Goal: Task Accomplishment & Management: Manage account settings

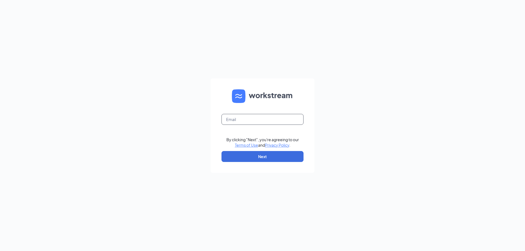
click at [269, 115] on input "text" at bounding box center [262, 119] width 82 height 11
type input "katie.shield@panerabread.com"
click at [279, 163] on form "katie.shield@panerabread.com By clicking "Next", you're agreeing to our Terms o…" at bounding box center [262, 125] width 104 height 95
click at [279, 160] on button "Next" at bounding box center [262, 156] width 82 height 11
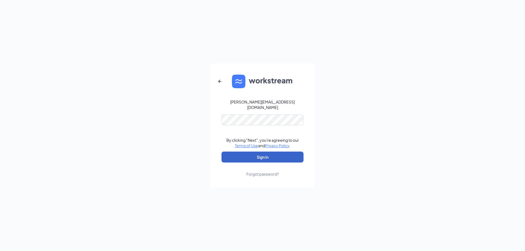
click at [252, 153] on button "Sign In" at bounding box center [262, 157] width 82 height 11
click at [137, 114] on div "katie.shield@panerabread.com Credential mismatches. By clicking "Next", you're …" at bounding box center [262, 125] width 525 height 251
click at [254, 155] on button "Sign In" at bounding box center [262, 157] width 82 height 11
click at [198, 122] on div "katie.shield@panerabread.com Credential mismatches. By clicking "Next", you're …" at bounding box center [262, 125] width 525 height 251
click at [255, 154] on button "Sign In" at bounding box center [262, 157] width 82 height 11
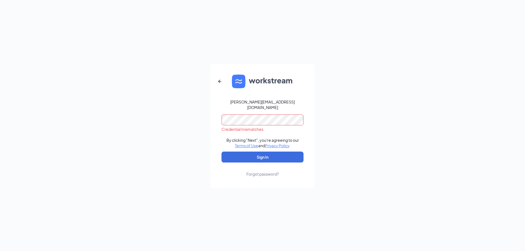
click at [182, 117] on div "katie.shield@panerabread.com Credential mismatches. By clicking "Next", you're …" at bounding box center [262, 125] width 525 height 251
click at [253, 155] on button "Sign In" at bounding box center [262, 157] width 82 height 11
click at [195, 118] on div "katie.shield@panerabread.com Credential mismatches. By clicking "Next", you're …" at bounding box center [262, 125] width 525 height 251
click at [257, 154] on button "Sign In" at bounding box center [262, 157] width 82 height 11
click at [102, 112] on div "katie.shield@panerabread.com Credential mismatches. By clicking "Next", you're …" at bounding box center [262, 125] width 525 height 251
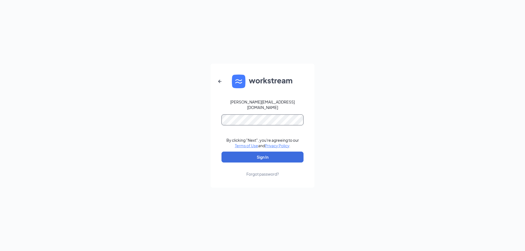
click at [221, 152] on button "Sign In" at bounding box center [262, 157] width 82 height 11
click at [221, 83] on icon "ArrowLeftNew" at bounding box center [219, 81] width 7 height 7
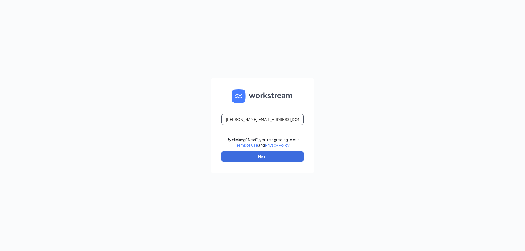
click at [247, 119] on input "katie.shield@panerabread.com" at bounding box center [262, 119] width 82 height 11
type input "katie.shields@panerabread.com"
drag, startPoint x: 264, startPoint y: 155, endPoint x: 264, endPoint y: 152, distance: 2.7
click at [264, 155] on button "Next" at bounding box center [262, 156] width 82 height 11
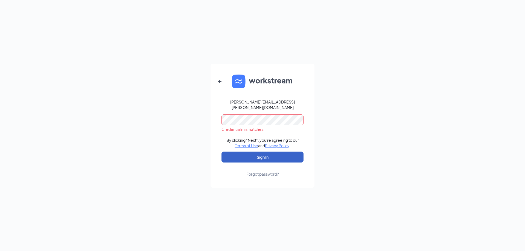
click at [278, 152] on button "Sign In" at bounding box center [262, 157] width 82 height 11
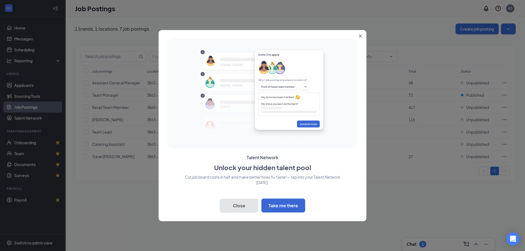
click at [234, 206] on button "Close" at bounding box center [239, 206] width 38 height 14
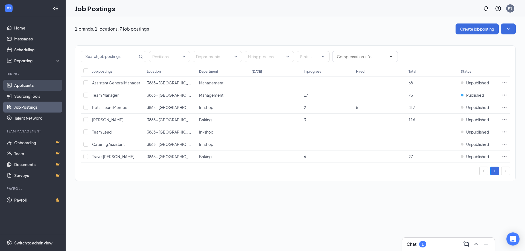
click at [22, 87] on link "Applicants" at bounding box center [37, 85] width 47 height 11
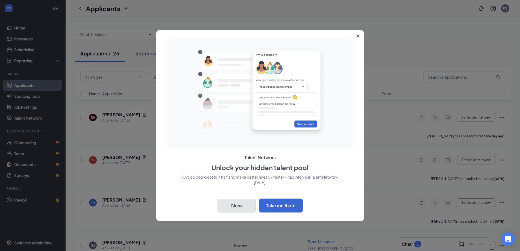
click at [237, 202] on button "Close" at bounding box center [236, 206] width 38 height 14
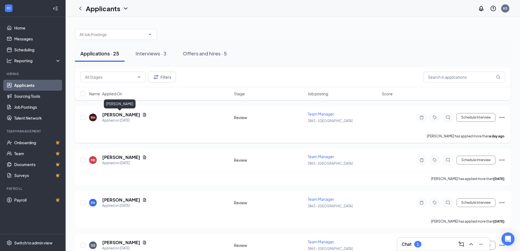
click at [127, 113] on h5 "[PERSON_NAME]" at bounding box center [121, 115] width 38 height 6
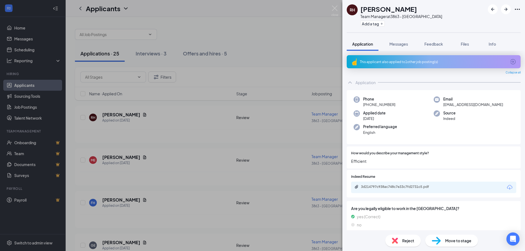
click at [417, 192] on div "3d214797c938ac748c7e33c7fd2731c5.pdf" at bounding box center [433, 187] width 165 height 11
click at [417, 189] on div "3d214797c938ac748c7e33c7fd2731c5.pdf" at bounding box center [399, 187] width 76 height 4
click at [405, 239] on span "Reject" at bounding box center [408, 241] width 12 height 6
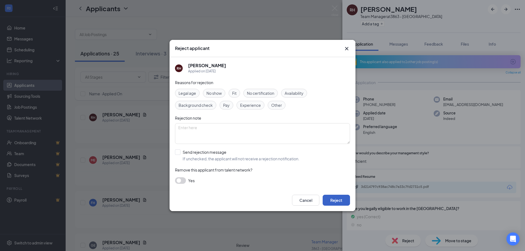
click at [336, 201] on button "Reject" at bounding box center [335, 200] width 27 height 11
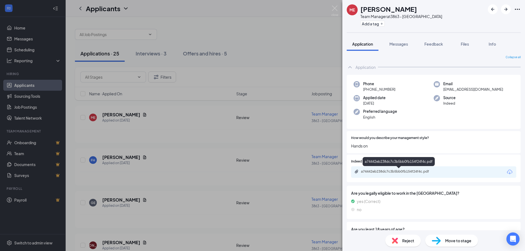
click at [395, 171] on div "a74442eb238dc7c3b5bb0fb154f24f4c.pdf" at bounding box center [399, 171] width 76 height 4
click at [284, 42] on div "ME [PERSON_NAME] Team Manager at 3863 - Bristol Add a tag Application Messages …" at bounding box center [262, 125] width 525 height 251
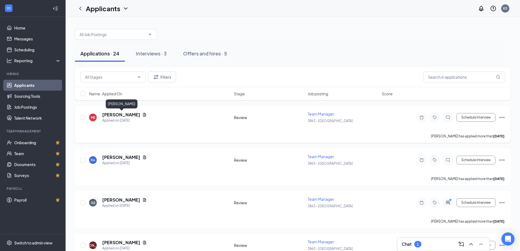
click at [133, 116] on h5 "[PERSON_NAME]" at bounding box center [121, 115] width 38 height 6
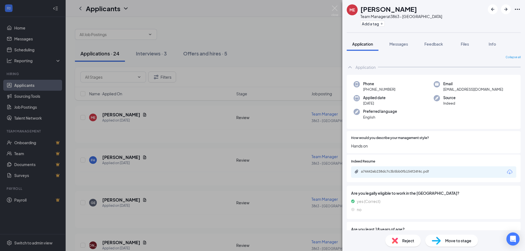
scroll to position [62, 0]
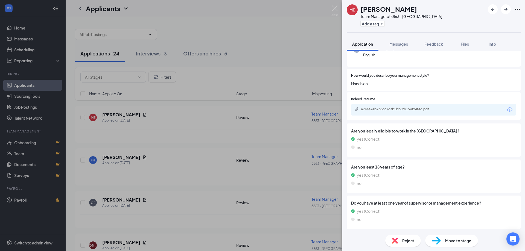
click at [395, 240] on img at bounding box center [395, 241] width 6 height 6
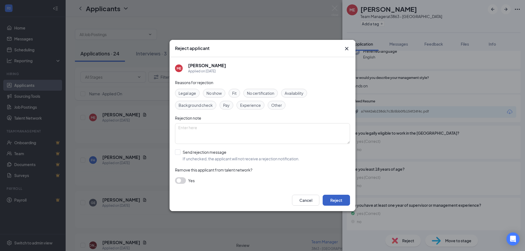
click at [340, 199] on button "Reject" at bounding box center [335, 200] width 27 height 11
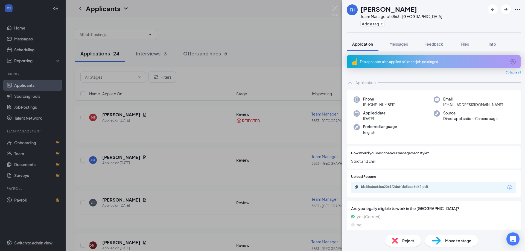
click at [123, 201] on div "FH [PERSON_NAME] Team Manager at 3863 - Bristol Add a tag Application Messages …" at bounding box center [262, 125] width 525 height 251
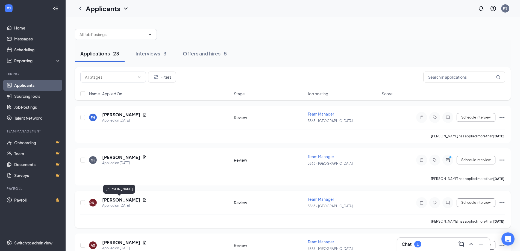
click at [104, 201] on h5 "[PERSON_NAME]" at bounding box center [121, 200] width 38 height 6
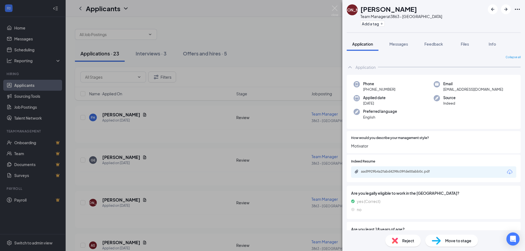
click at [113, 155] on div "[PERSON_NAME] [PERSON_NAME] Team Manager at 3863 - [GEOGRAPHIC_DATA] Add a tag …" at bounding box center [262, 125] width 525 height 251
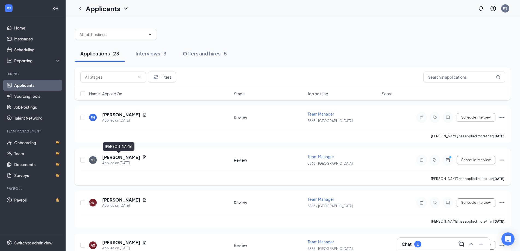
click at [116, 159] on h5 "[PERSON_NAME]" at bounding box center [121, 157] width 38 height 6
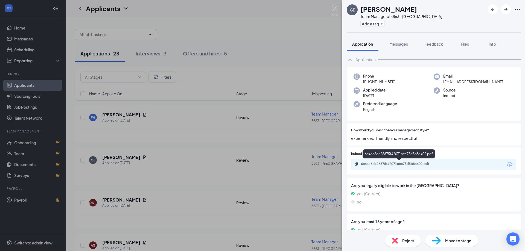
scroll to position [62, 0]
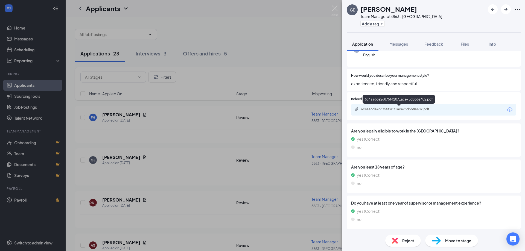
click at [376, 110] on div "6c4aa6de26875f42071ace75d5b8a402.pdf" at bounding box center [399, 109] width 76 height 4
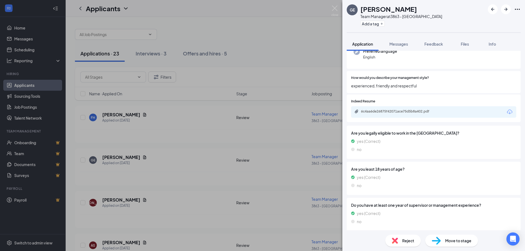
click at [396, 244] on div "Reject" at bounding box center [403, 241] width 36 height 12
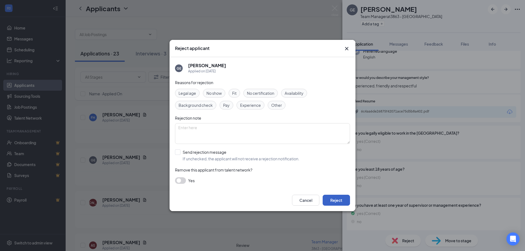
click at [341, 202] on button "Reject" at bounding box center [335, 200] width 27 height 11
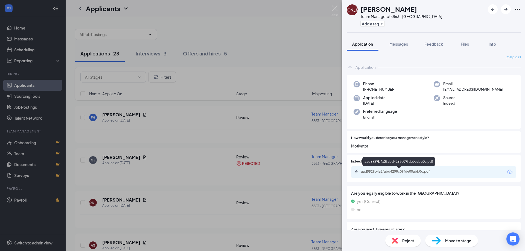
click at [384, 171] on div "aad9929b4a2fabd4298c09fde00abb0c.pdf" at bounding box center [399, 171] width 76 height 4
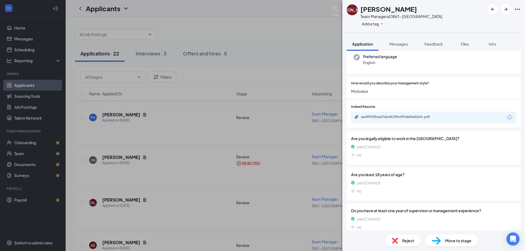
click at [444, 240] on div "Move to stage" at bounding box center [451, 241] width 53 height 12
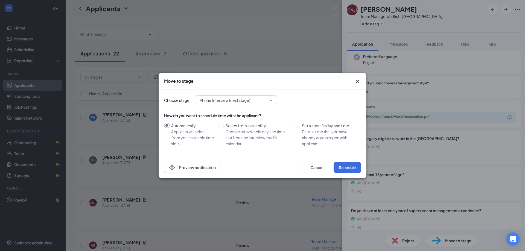
click at [202, 102] on span "Phone Interview (next stage)" at bounding box center [224, 100] width 51 height 8
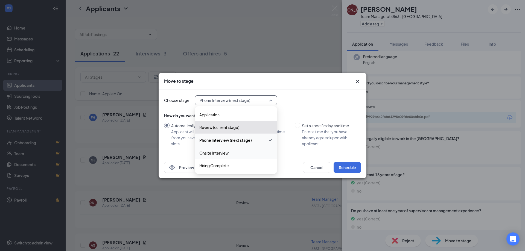
click at [206, 153] on span "Onsite Interview" at bounding box center [213, 153] width 29 height 6
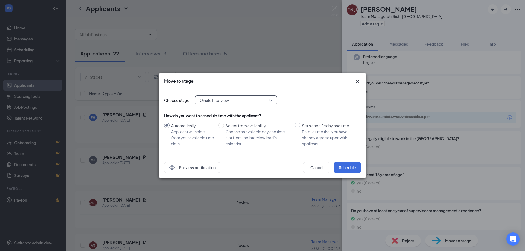
click at [300, 124] on span "Set a specific day and time Enter a time that you have already agreed upon with…" at bounding box center [329, 135] width 58 height 24
click at [300, 124] on input "Set a specific day and time Enter a time that you have already agreed upon with…" at bounding box center [297, 125] width 5 height 5
radio input "true"
radio input "false"
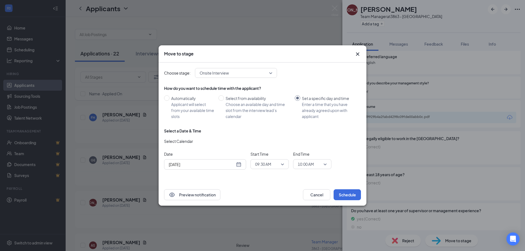
click at [241, 167] on div "[DATE]" at bounding box center [205, 164] width 73 height 6
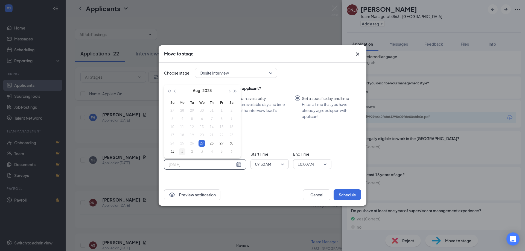
type input "[DATE]"
click at [181, 152] on div "1" at bounding box center [182, 151] width 7 height 7
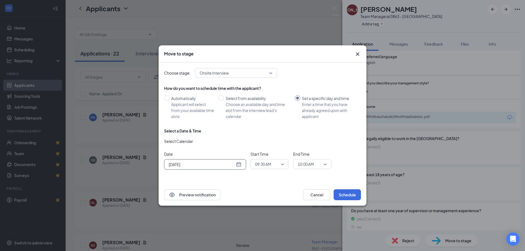
click at [320, 164] on span "10:00 AM" at bounding box center [310, 164] width 24 height 8
click at [305, 135] on span "09:45 AM" at bounding box center [305, 137] width 16 height 6
click at [340, 192] on button "Schedule" at bounding box center [346, 194] width 27 height 11
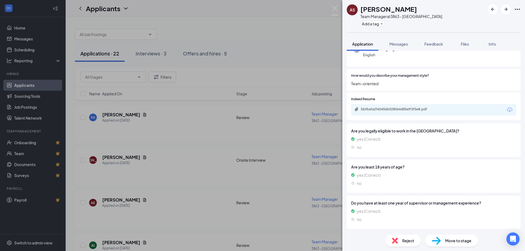
scroll to position [35, 0]
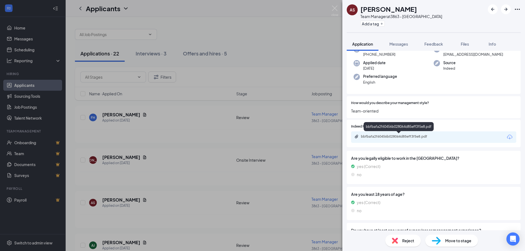
click at [395, 137] on div "bbfbafa2f60456b028064d85eff3f5e8.pdf" at bounding box center [399, 136] width 76 height 4
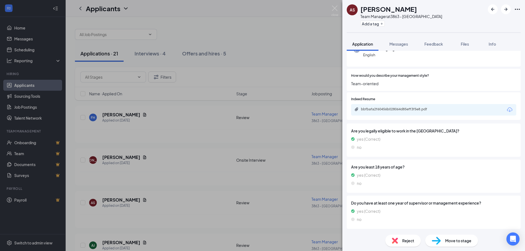
scroll to position [60, 0]
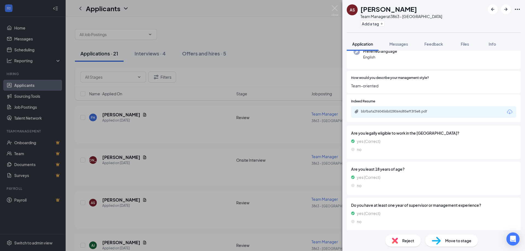
click at [442, 240] on div "Move to stage" at bounding box center [451, 241] width 53 height 12
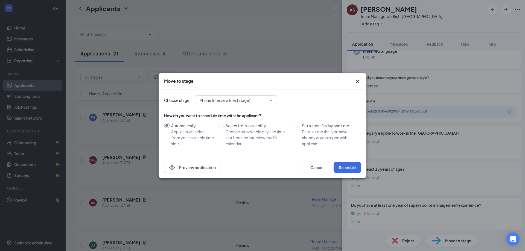
click at [236, 100] on span "Phone Interview (next stage)" at bounding box center [224, 100] width 51 height 8
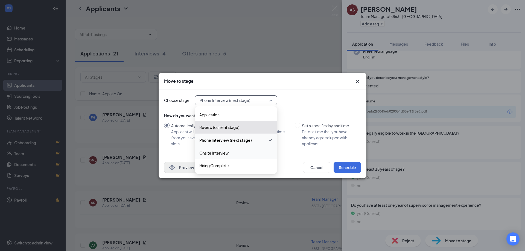
click at [220, 151] on span "Onsite Interview" at bounding box center [213, 153] width 29 height 6
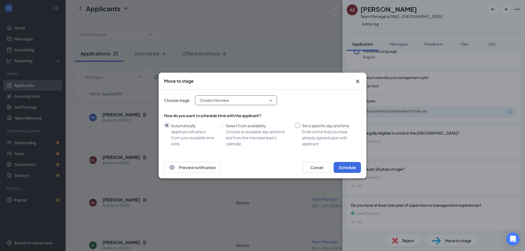
click at [296, 126] on input "Set a specific day and time Enter a time that you have already agreed upon with…" at bounding box center [297, 125] width 5 height 5
radio input "true"
radio input "false"
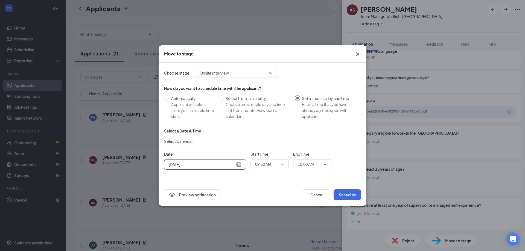
click at [240, 165] on div "[DATE]" at bounding box center [205, 164] width 73 height 6
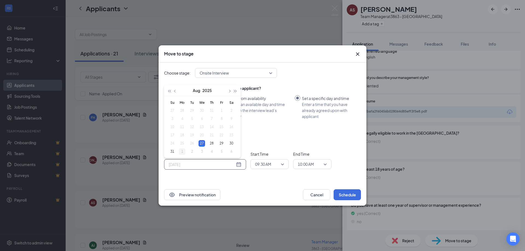
type input "[DATE]"
click at [181, 152] on div "1" at bounding box center [182, 151] width 7 height 7
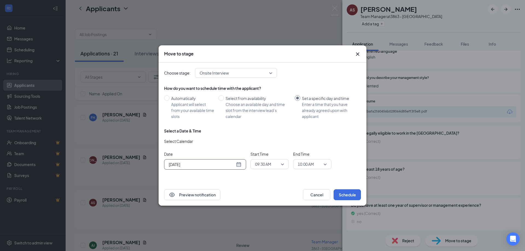
click at [284, 166] on div "09:30 AM" at bounding box center [269, 164] width 38 height 10
click at [270, 142] on span "10:00 AM" at bounding box center [263, 142] width 16 height 6
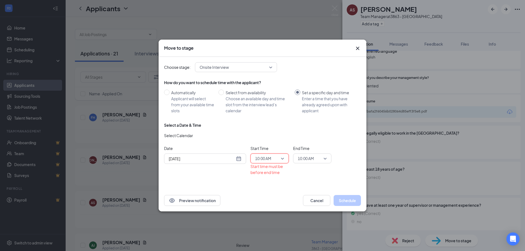
click at [323, 159] on span "10:00 AM" at bounding box center [312, 158] width 29 height 8
click at [312, 146] on span "10:15 AM" at bounding box center [305, 146] width 16 height 6
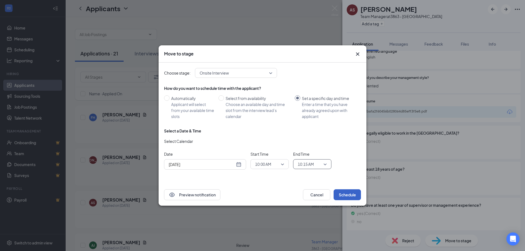
click at [346, 196] on button "Schedule" at bounding box center [346, 194] width 27 height 11
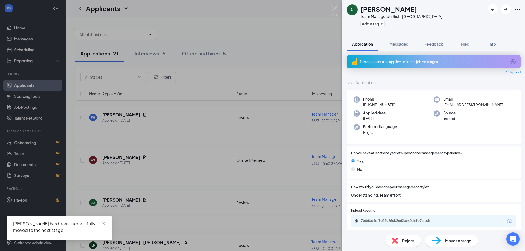
scroll to position [55, 0]
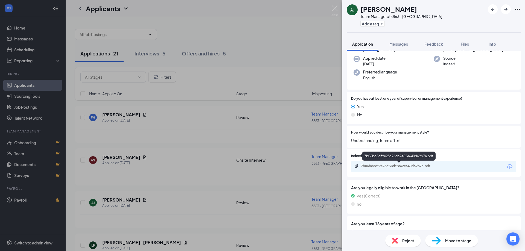
click at [375, 165] on div "7b06bd8df9e28c26cb2e62e640d69b7a.pdf" at bounding box center [399, 166] width 76 height 4
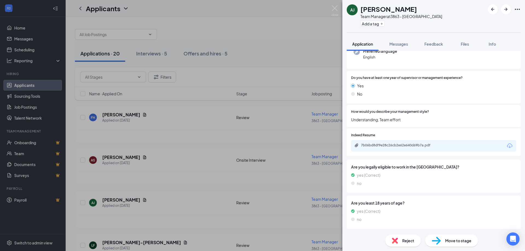
scroll to position [73, 0]
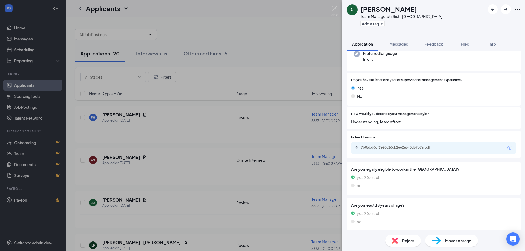
click at [397, 238] on div "Reject" at bounding box center [403, 241] width 36 height 12
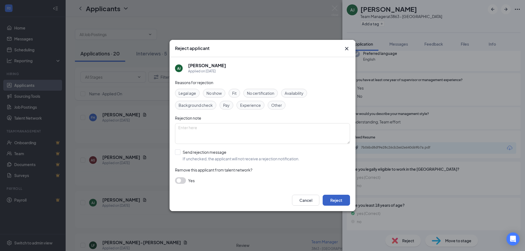
click at [330, 201] on button "Reject" at bounding box center [335, 200] width 27 height 11
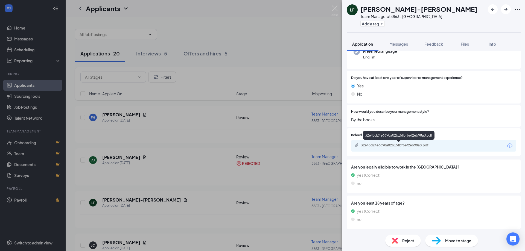
scroll to position [5, 0]
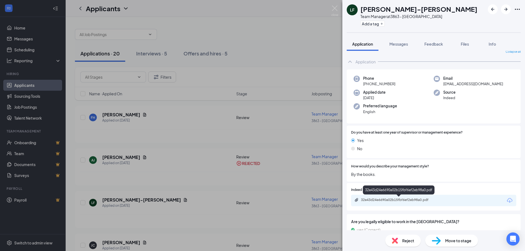
click at [381, 204] on div "32e43d24e6690a02b15fbf6ef2eb98a0.pdf" at bounding box center [433, 200] width 165 height 11
click at [395, 201] on div "32e43d24e6690a02b15fbf6ef2eb98a0.pdf" at bounding box center [399, 200] width 76 height 4
click at [414, 240] on div "Reject" at bounding box center [403, 241] width 36 height 12
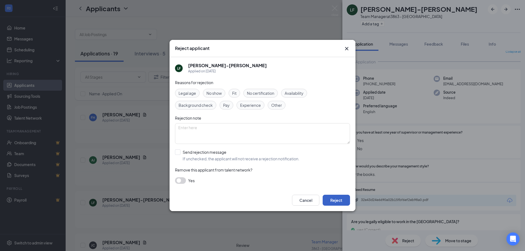
click at [337, 200] on button "Reject" at bounding box center [335, 200] width 27 height 11
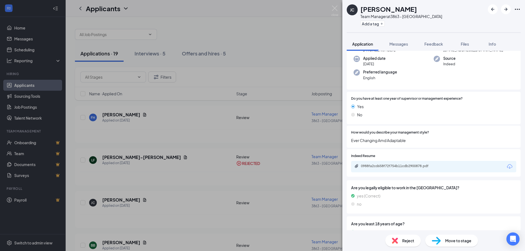
scroll to position [75, 0]
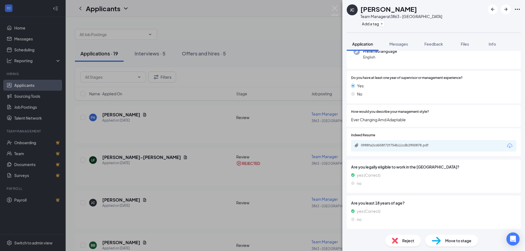
click at [401, 243] on div "Reject" at bounding box center [403, 241] width 36 height 12
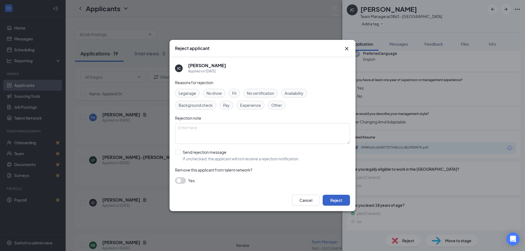
click at [335, 200] on button "Reject" at bounding box center [335, 200] width 27 height 11
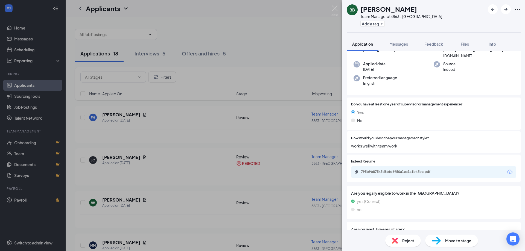
scroll to position [75, 0]
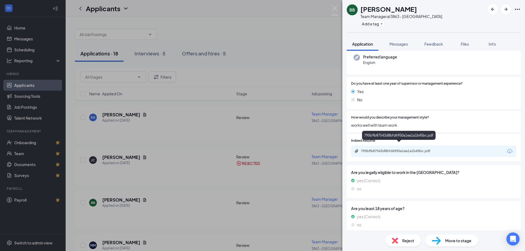
click at [398, 149] on div "795b9b87543d8bfd6950a1ea1a1b45bc.pdf" at bounding box center [399, 151] width 76 height 4
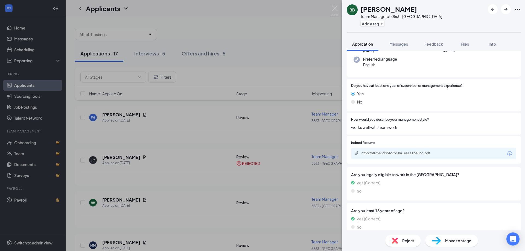
click at [392, 239] on img at bounding box center [395, 241] width 6 height 6
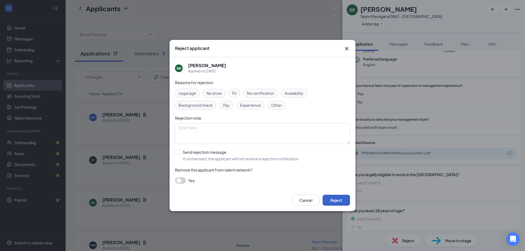
click at [340, 195] on button "Reject" at bounding box center [335, 200] width 27 height 11
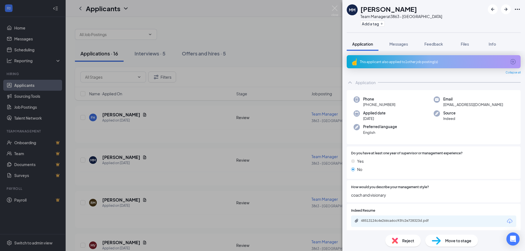
click at [406, 245] on div "Reject" at bounding box center [403, 241] width 36 height 12
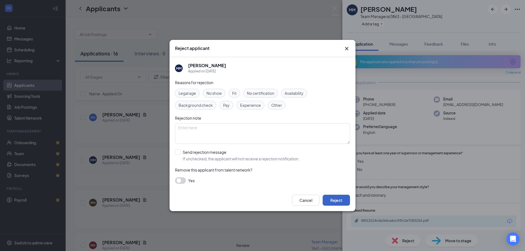
click at [333, 199] on button "Reject" at bounding box center [335, 200] width 27 height 11
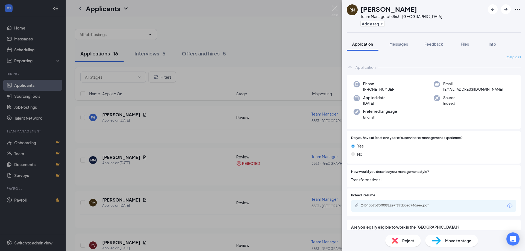
scroll to position [55, 0]
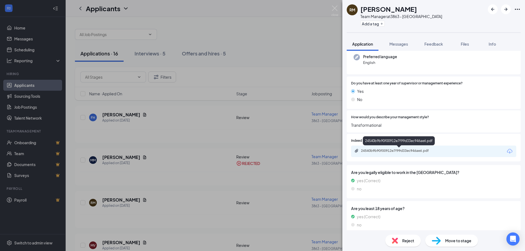
click at [384, 154] on div "24540b9b90f00912e7f99d33ec946ae6.pdf" at bounding box center [398, 151] width 89 height 5
click at [408, 241] on span "Reject" at bounding box center [408, 241] width 12 height 6
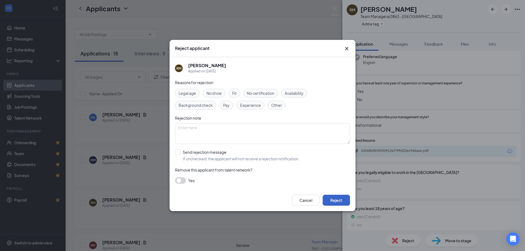
click at [336, 199] on button "Reject" at bounding box center [335, 200] width 27 height 11
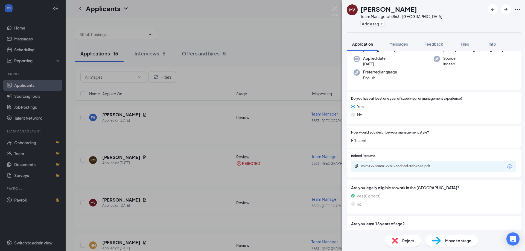
scroll to position [75, 0]
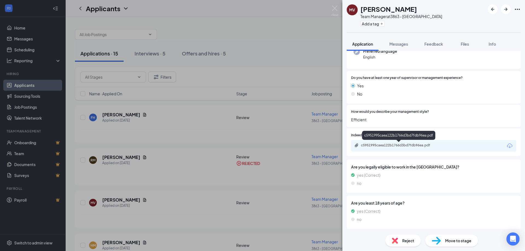
click at [388, 143] on div "c5951995caea122b1766d3bd7fdb96ea.pdf" at bounding box center [399, 145] width 76 height 4
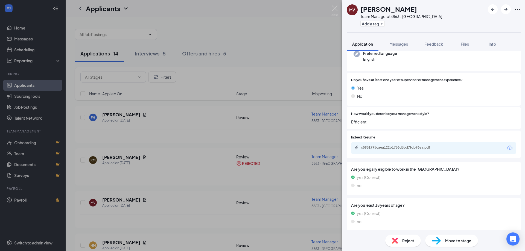
click at [442, 239] on div "Move to stage" at bounding box center [451, 241] width 53 height 12
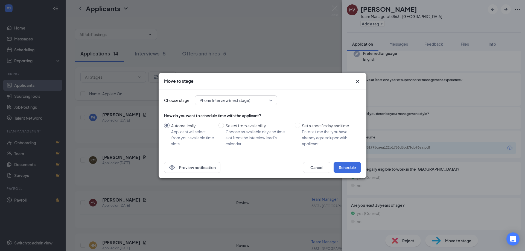
click at [260, 102] on span "Phone Interview (next stage)" at bounding box center [233, 100] width 68 height 8
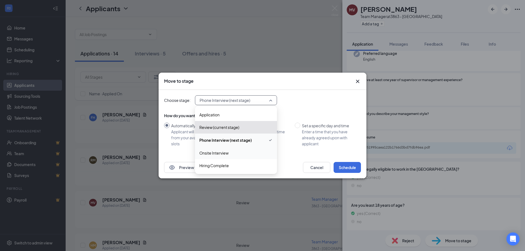
click at [217, 154] on span "Onsite Interview" at bounding box center [213, 153] width 29 height 6
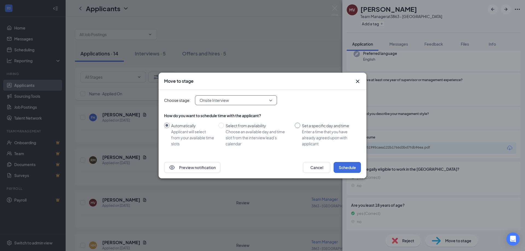
click at [300, 128] on input "Set a specific day and time Enter a time that you have already agreed upon with…" at bounding box center [297, 125] width 5 height 5
radio input "true"
radio input "false"
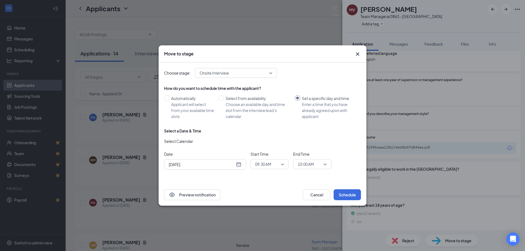
click at [281, 164] on span "09:30 AM" at bounding box center [269, 164] width 29 height 8
click at [276, 144] on span "10:15 AM" at bounding box center [270, 144] width 30 height 6
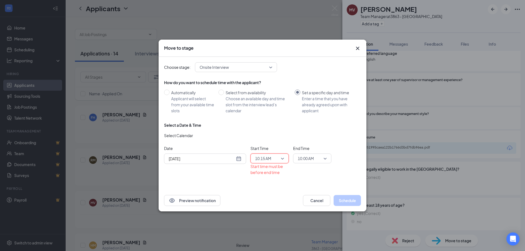
click at [322, 157] on span "10:00 AM" at bounding box center [312, 158] width 29 height 8
click at [313, 133] on div "10:30 AM" at bounding box center [312, 136] width 38 height 13
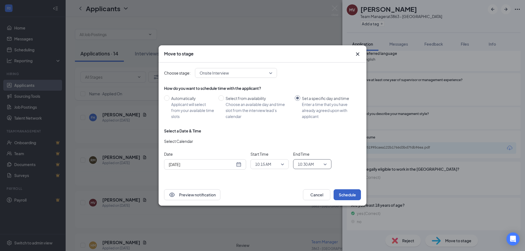
click at [348, 193] on button "Schedule" at bounding box center [346, 194] width 27 height 11
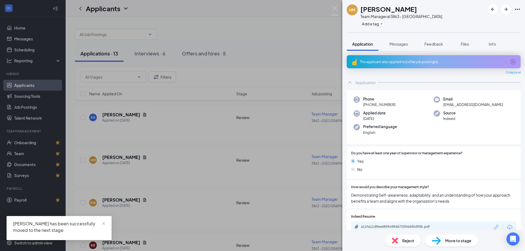
drag, startPoint x: 78, startPoint y: 227, endPoint x: 114, endPoint y: 225, distance: 36.6
click at [78, 227] on div "[PERSON_NAME] has been successfully moved to the next stage." at bounding box center [59, 226] width 92 height 13
click at [56, 224] on div "[PERSON_NAME] has been successfully moved to the next stage." at bounding box center [59, 226] width 92 height 13
click at [23, 49] on div "[PERSON_NAME] [PERSON_NAME] Team Manager at 3863 - Bristol Add a tag Applicatio…" at bounding box center [262, 125] width 525 height 251
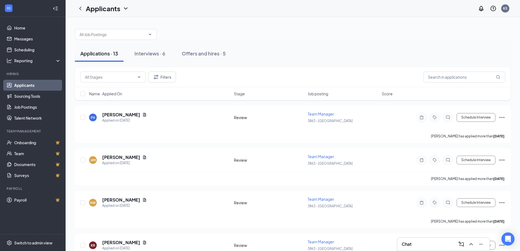
click at [29, 80] on link "Applicants" at bounding box center [37, 85] width 47 height 11
click at [210, 53] on div "Offers and hires · 5" at bounding box center [204, 53] width 44 height 7
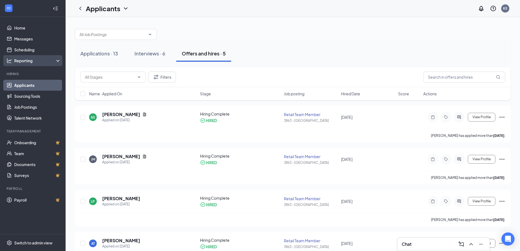
click at [21, 58] on div "Reporting" at bounding box center [37, 60] width 47 height 5
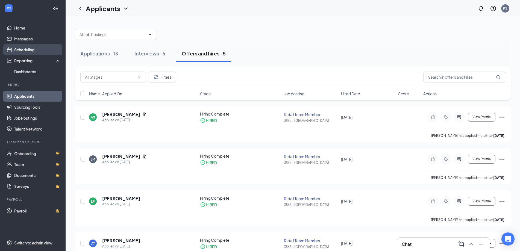
click at [22, 50] on link "Scheduling" at bounding box center [37, 49] width 47 height 11
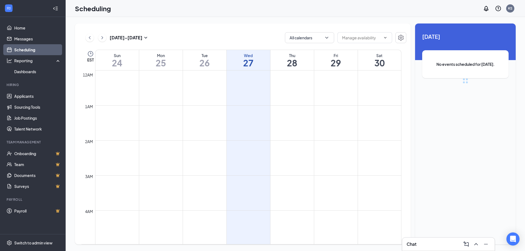
scroll to position [269, 0]
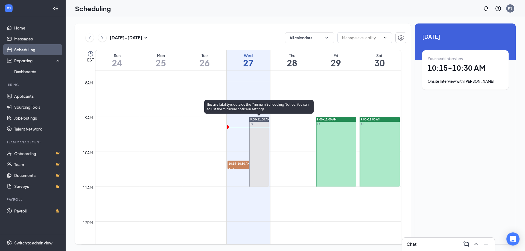
click at [251, 152] on div at bounding box center [259, 152] width 20 height 70
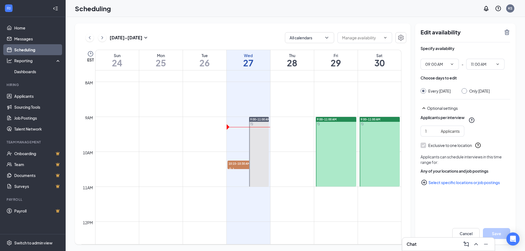
click at [422, 91] on input "Every [DATE]" at bounding box center [422, 90] width 4 height 4
click at [468, 233] on button "Cancel" at bounding box center [465, 233] width 27 height 11
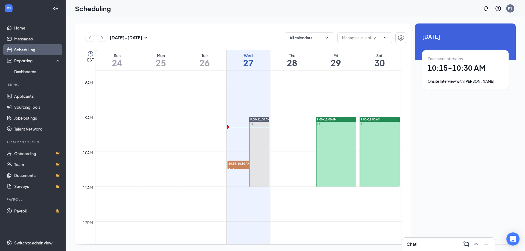
click at [448, 82] on div "Onsite Interview with [PERSON_NAME]" at bounding box center [464, 81] width 75 height 5
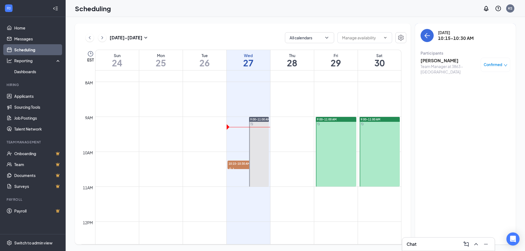
click at [487, 66] on span "Confirmed" at bounding box center [492, 64] width 19 height 5
click at [461, 109] on icon "close-circle" at bounding box center [457, 110] width 5 height 5
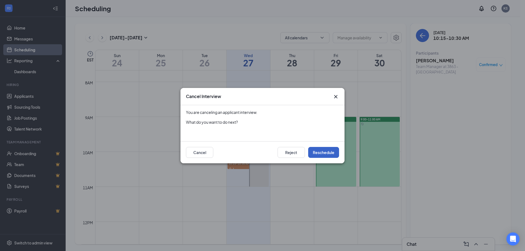
click at [329, 150] on button "Reschedule" at bounding box center [323, 152] width 31 height 11
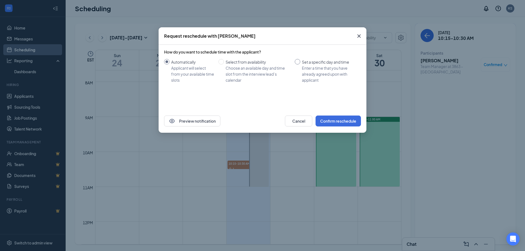
click at [295, 61] on input "Set a specific day and time Enter a time that you have already agreed upon with…" at bounding box center [297, 61] width 5 height 5
radio input "true"
radio input "false"
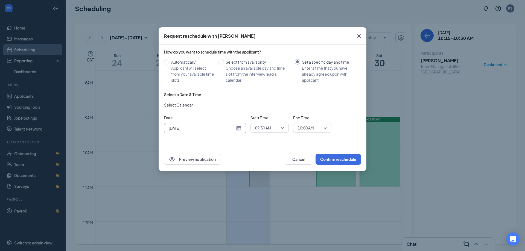
click at [239, 129] on div "[DATE]" at bounding box center [205, 128] width 73 height 6
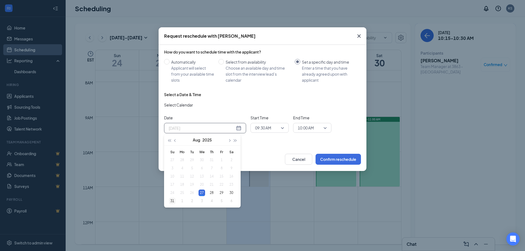
click at [173, 201] on div "31" at bounding box center [172, 201] width 7 height 7
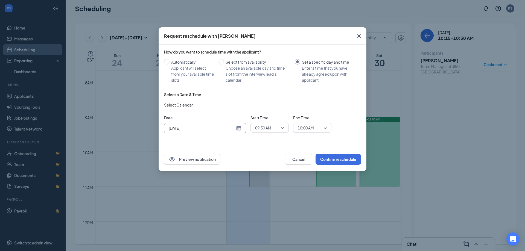
click at [241, 127] on div "[DATE]" at bounding box center [205, 128] width 82 height 10
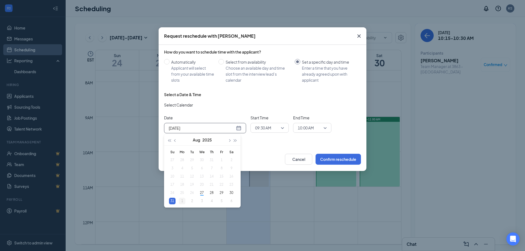
type input "[DATE]"
click at [180, 202] on div "1" at bounding box center [182, 201] width 7 height 7
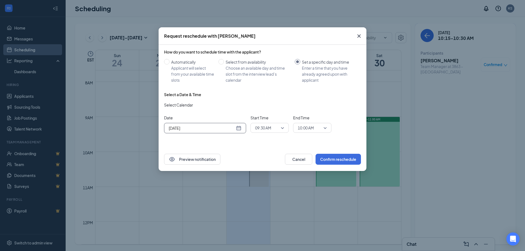
click at [285, 127] on div "09:30 AM" at bounding box center [269, 128] width 38 height 10
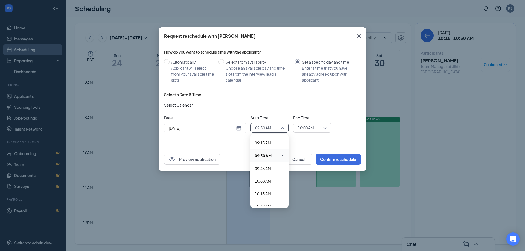
scroll to position [475, 0]
click at [274, 182] on span "10:15 AM" at bounding box center [270, 183] width 30 height 6
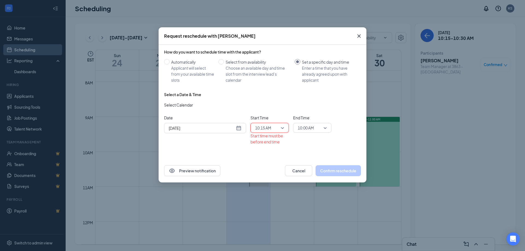
click at [328, 128] on div "10:00 AM" at bounding box center [312, 128] width 38 height 10
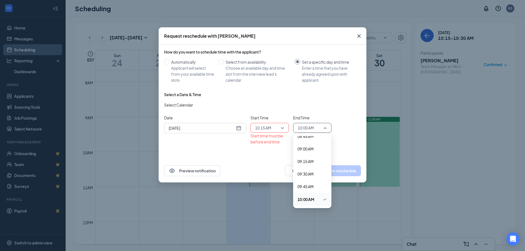
scroll to position [528, 0]
click at [311, 146] on span "10:30 AM" at bounding box center [305, 143] width 16 height 6
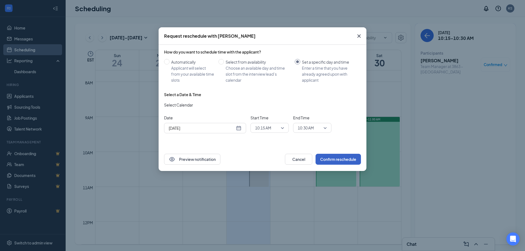
click at [343, 160] on button "Confirm reschedule" at bounding box center [337, 159] width 45 height 11
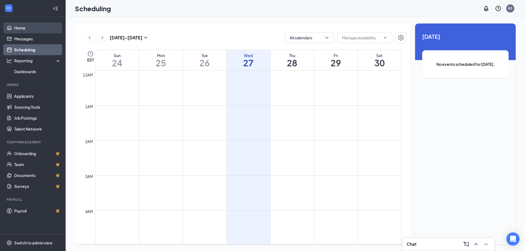
click at [22, 27] on link "Home" at bounding box center [37, 27] width 47 height 11
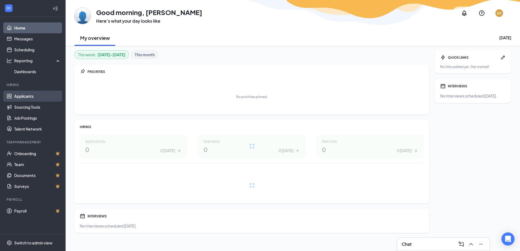
click at [21, 94] on link "Applicants" at bounding box center [37, 96] width 47 height 11
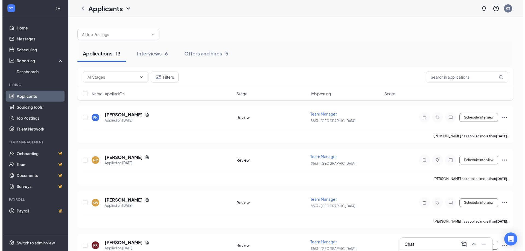
scroll to position [55, 0]
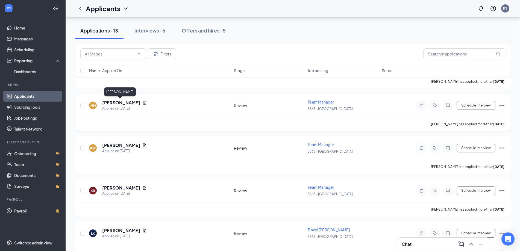
click at [112, 104] on h5 "[PERSON_NAME]" at bounding box center [121, 103] width 38 height 6
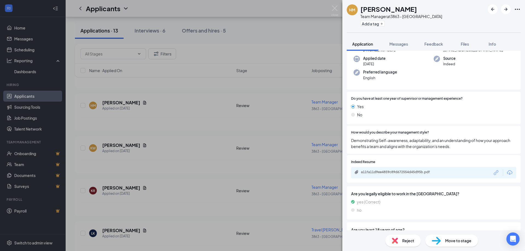
scroll to position [81, 0]
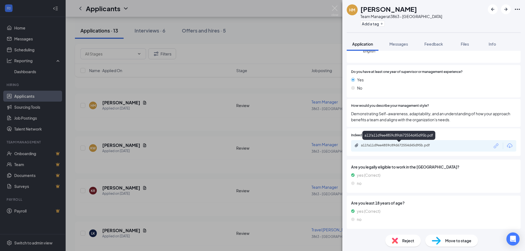
click at [398, 146] on div "a11fa11d9ee4859c89d672554d45d95b.pdf" at bounding box center [399, 145] width 76 height 4
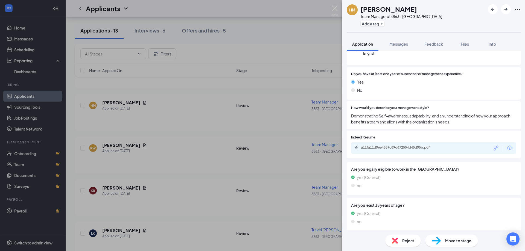
click at [403, 240] on span "Reject" at bounding box center [408, 241] width 12 height 6
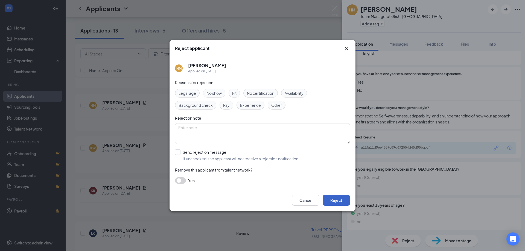
click at [325, 196] on button "Reject" at bounding box center [335, 200] width 27 height 11
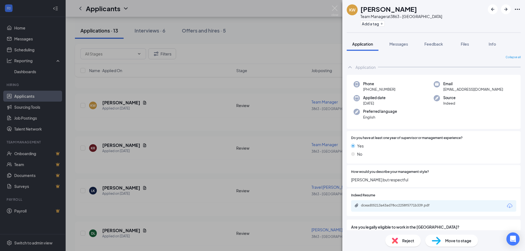
click at [206, 161] on div "KW [PERSON_NAME] Team Manager at 3863 - [GEOGRAPHIC_DATA] Add a tag Application…" at bounding box center [262, 125] width 525 height 251
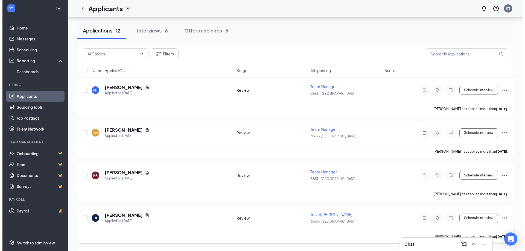
scroll to position [55, 0]
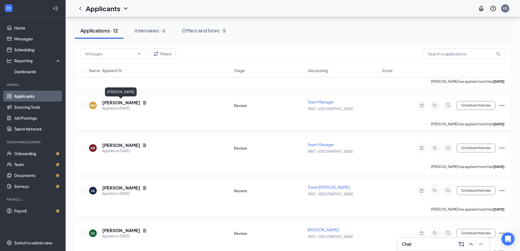
click at [132, 104] on h5 "[PERSON_NAME]" at bounding box center [121, 103] width 38 height 6
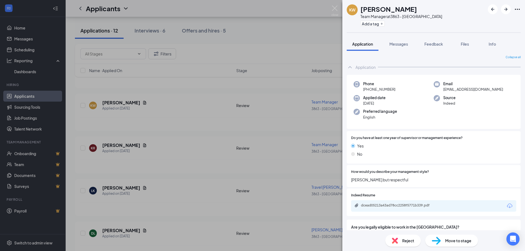
scroll to position [55, 0]
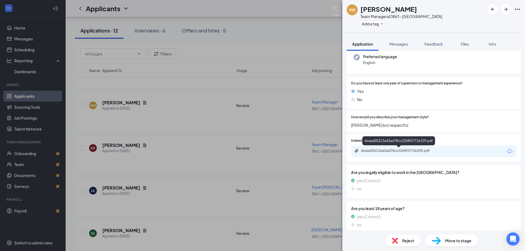
click at [414, 154] on div "dcead05213a43ad78cc2258f5771b339.pdf" at bounding box center [433, 151] width 165 height 11
click at [394, 152] on div "dcead05213a43ad78cc2258f5771b339.pdf" at bounding box center [399, 151] width 76 height 4
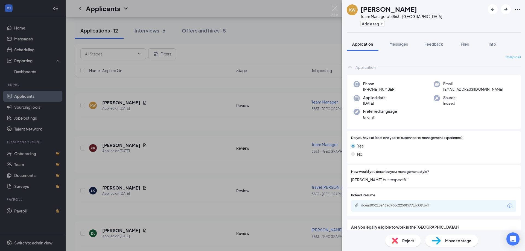
scroll to position [55, 0]
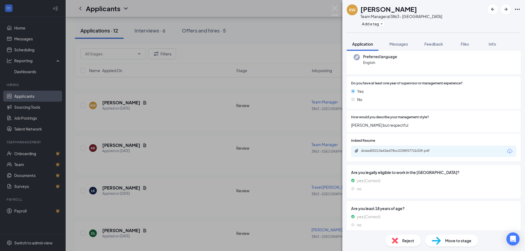
click at [406, 243] on span "Reject" at bounding box center [408, 241] width 12 height 6
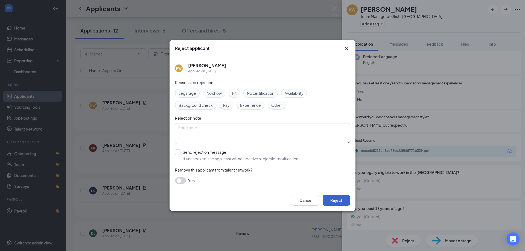
click at [340, 199] on button "Reject" at bounding box center [335, 200] width 27 height 11
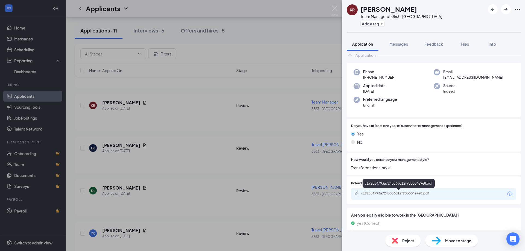
scroll to position [55, 0]
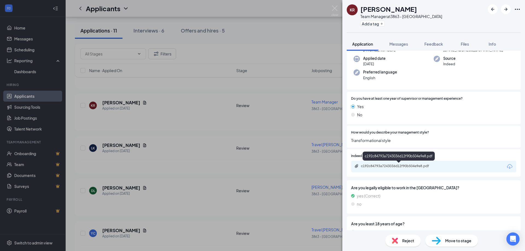
click at [379, 166] on div "c192c84793a7243036d12f90b504e9e8.pdf" at bounding box center [399, 166] width 76 height 4
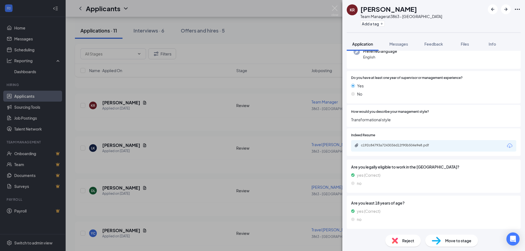
scroll to position [73, 0]
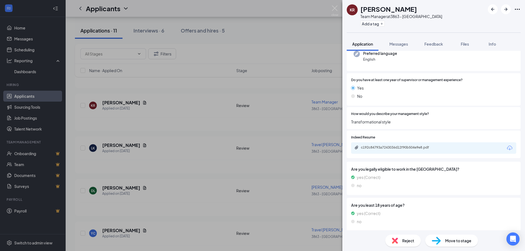
click at [448, 243] on span "Move to stage" at bounding box center [458, 241] width 26 height 6
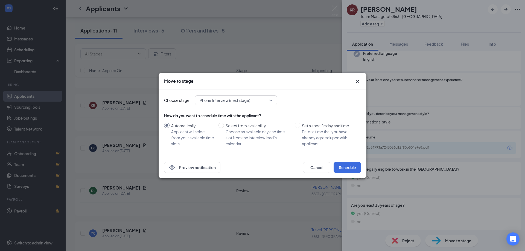
click at [250, 102] on span "Phone Interview (next stage)" at bounding box center [224, 100] width 51 height 8
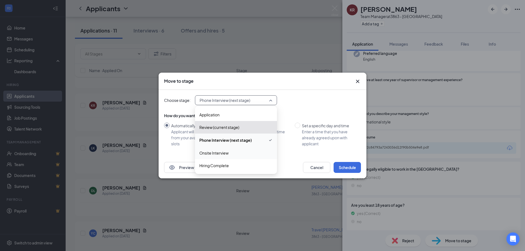
click at [217, 151] on span "Onsite Interview" at bounding box center [213, 153] width 29 height 6
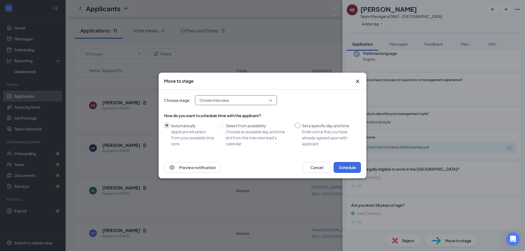
click at [297, 125] on input "Set a specific day and time Enter a time that you have already agreed upon with…" at bounding box center [297, 125] width 5 height 5
radio input "true"
radio input "false"
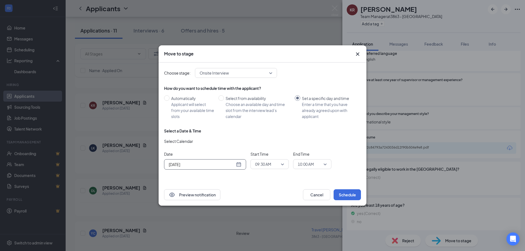
click at [238, 165] on div "[DATE]" at bounding box center [205, 164] width 73 height 6
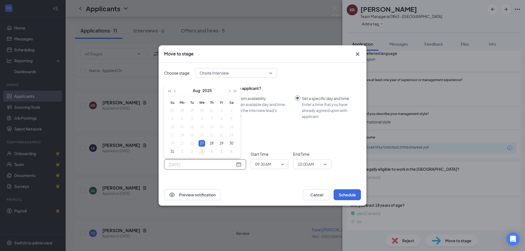
type input "[DATE]"
click at [200, 152] on div "3" at bounding box center [201, 151] width 7 height 7
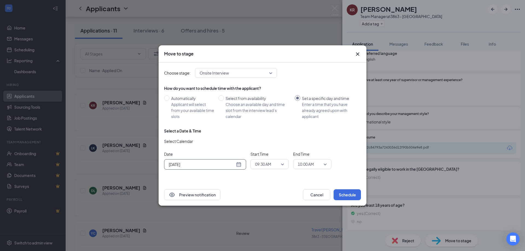
click at [284, 166] on div "09:30 AM" at bounding box center [269, 164] width 38 height 10
click at [321, 163] on span "10:00 AM" at bounding box center [310, 164] width 24 height 8
click at [285, 163] on div "09:30 AM" at bounding box center [269, 164] width 38 height 10
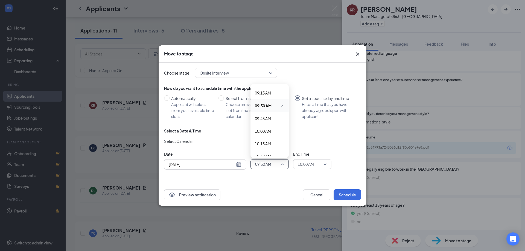
scroll to position [475, 0]
click at [276, 145] on span "10:30 AM" at bounding box center [270, 145] width 30 height 6
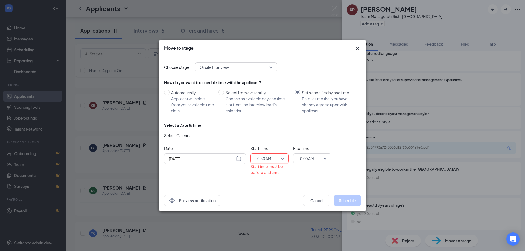
click at [326, 158] on span "10:00 AM" at bounding box center [312, 158] width 29 height 8
click at [304, 150] on div "End Time 10:00 AM 10:30 AM 10:45 AM 11:00 AM 12:00 AM 12:15 AM 12:30 AM 12:45 A…" at bounding box center [312, 154] width 38 height 18
click at [320, 156] on span "10:00 AM" at bounding box center [310, 158] width 24 height 8
click at [326, 147] on div "10:45 AM" at bounding box center [312, 149] width 38 height 13
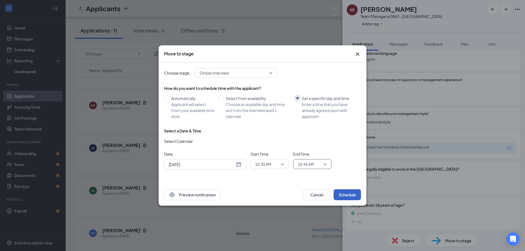
click at [346, 192] on button "Schedule" at bounding box center [346, 194] width 27 height 11
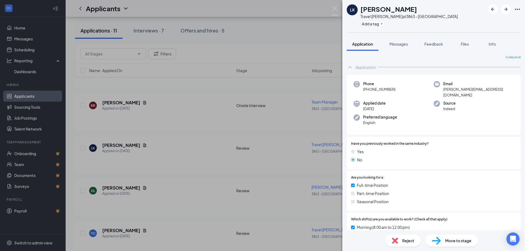
click at [233, 175] on div "LK Liliana Kirkby Travel Baker at 3863 - Bristol Add a tag Application Messages…" at bounding box center [262, 125] width 525 height 251
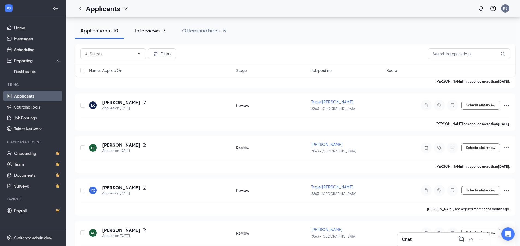
click at [152, 28] on div "Interviews · 7" at bounding box center [150, 30] width 31 height 7
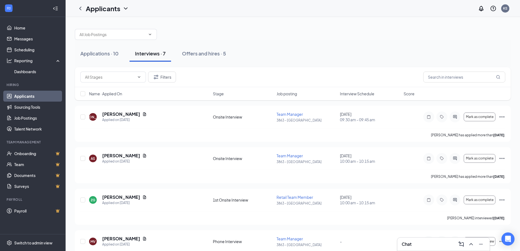
click at [21, 95] on link "Applicants" at bounding box center [37, 96] width 47 height 11
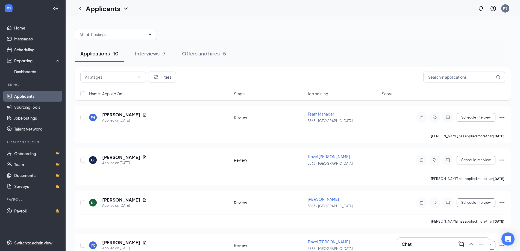
click at [95, 55] on div "Applications · 10" at bounding box center [99, 53] width 38 height 7
click at [215, 52] on div "Offers and hires · 5" at bounding box center [204, 53] width 44 height 7
